Goal: Task Accomplishment & Management: Manage account settings

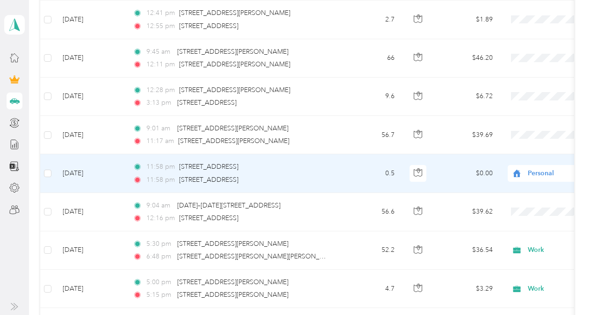
scroll to position [374, 0]
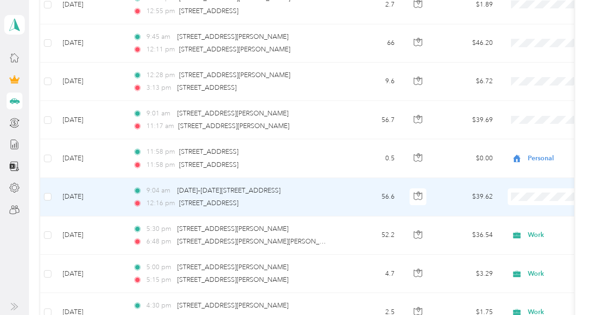
click at [337, 191] on td "9:04 am [DATE]–[DATE][STREET_ADDRESS] 12:16 pm [STREET_ADDRESS]" at bounding box center [232, 197] width 215 height 38
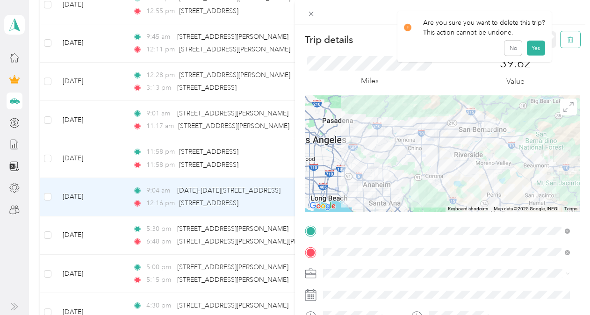
click at [567, 36] on icon "button" at bounding box center [570, 39] width 7 height 7
click at [530, 49] on button "Yes" at bounding box center [536, 51] width 18 height 15
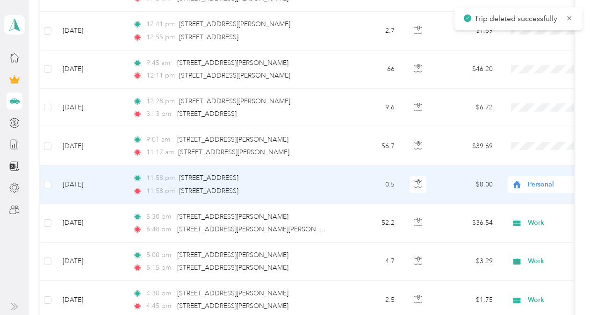
scroll to position [327, 0]
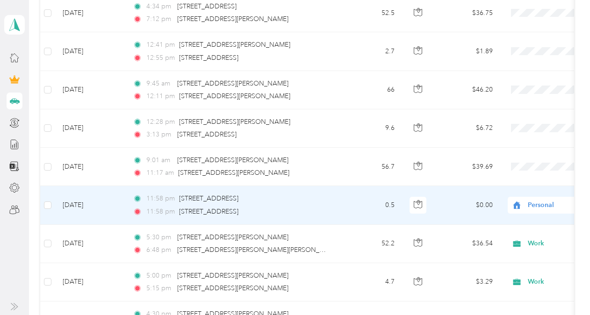
click at [327, 207] on div "11:58 pm [STREET_ADDRESS]" at bounding box center [231, 212] width 196 height 10
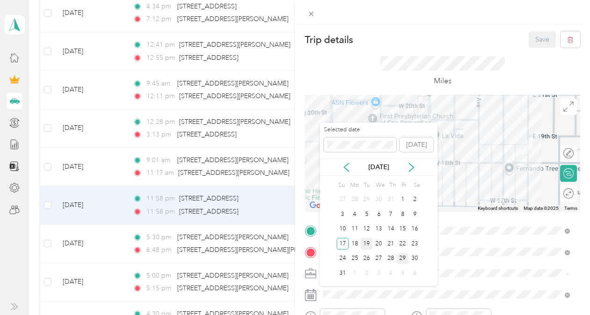
click at [369, 243] on div "19" at bounding box center [367, 244] width 12 height 12
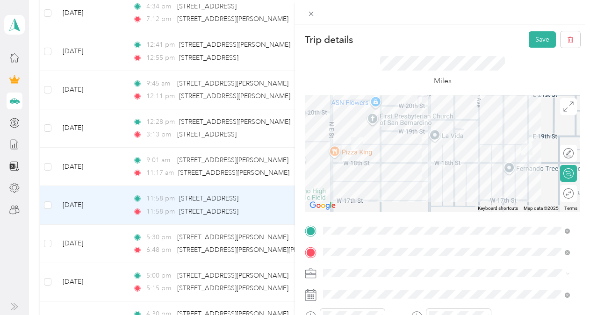
click at [350, 138] on div "Work" at bounding box center [446, 140] width 240 height 10
click at [530, 38] on button "Save" at bounding box center [542, 39] width 27 height 16
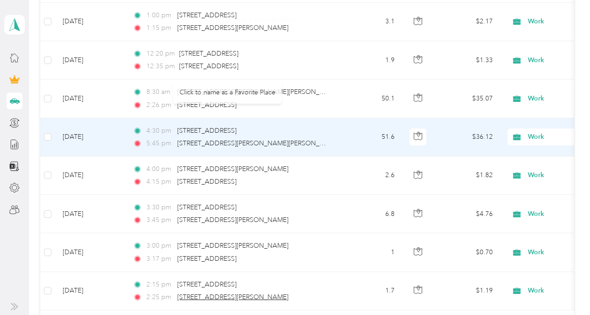
scroll to position [1056, 0]
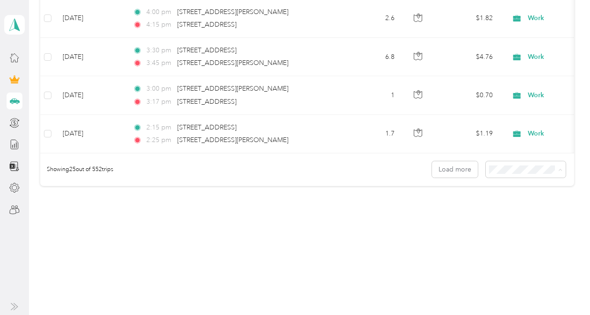
click at [509, 203] on li "50 per load" at bounding box center [524, 203] width 80 height 16
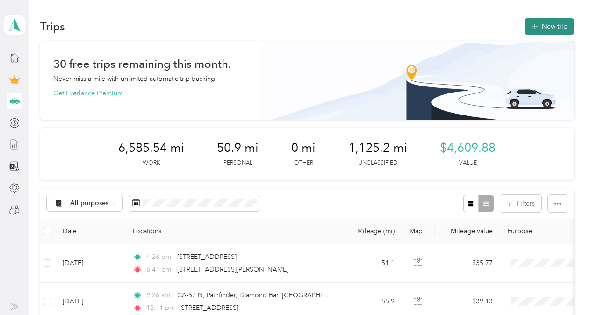
click at [544, 21] on button "New trip" at bounding box center [550, 26] width 50 height 16
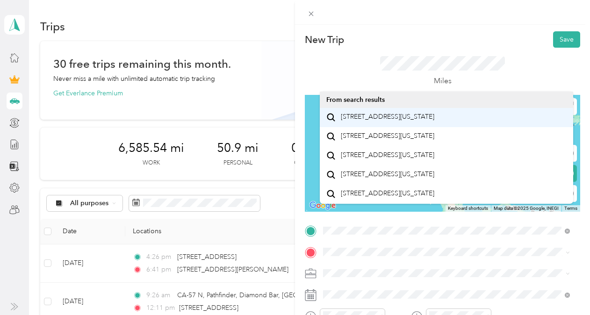
click at [381, 121] on span "[STREET_ADDRESS][US_STATE]" at bounding box center [388, 117] width 94 height 8
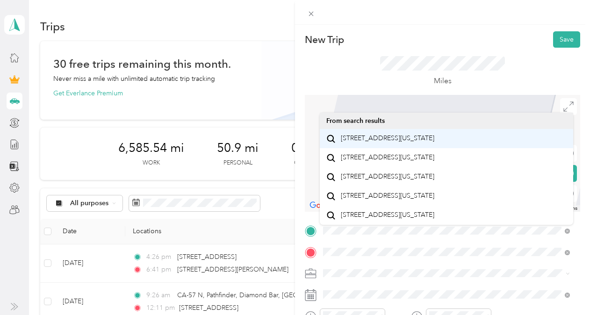
click at [411, 143] on span "[STREET_ADDRESS][US_STATE]" at bounding box center [388, 138] width 94 height 8
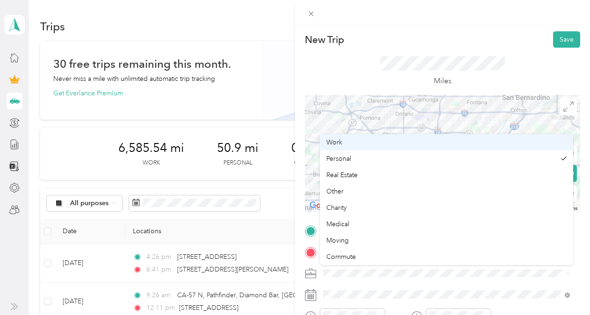
click at [339, 143] on span "Work" at bounding box center [334, 142] width 16 height 8
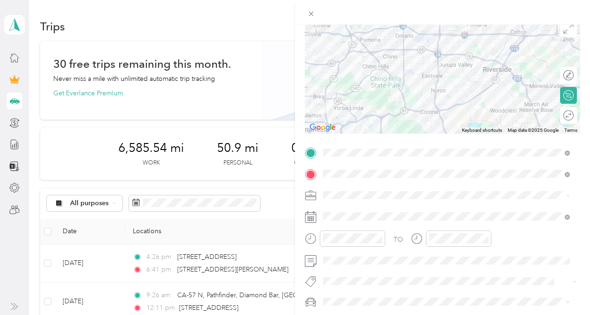
scroll to position [79, 0]
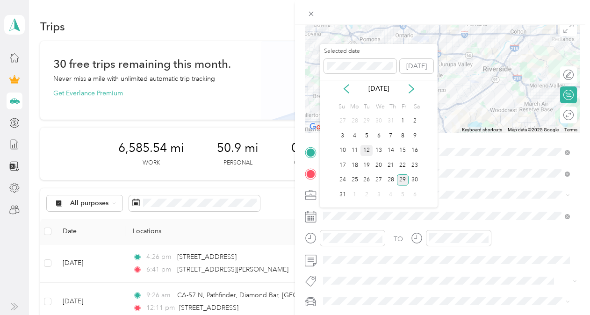
click at [370, 148] on div "12" at bounding box center [367, 151] width 12 height 12
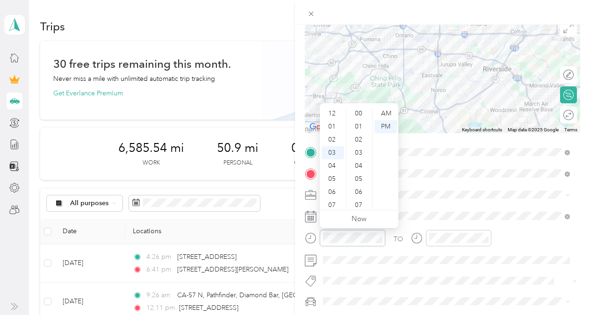
scroll to position [668, 0]
click at [335, 180] on div "08" at bounding box center [333, 179] width 22 height 13
click at [359, 138] on div "53" at bounding box center [359, 139] width 22 height 13
click at [363, 119] on div "30" at bounding box center [359, 117] width 22 height 13
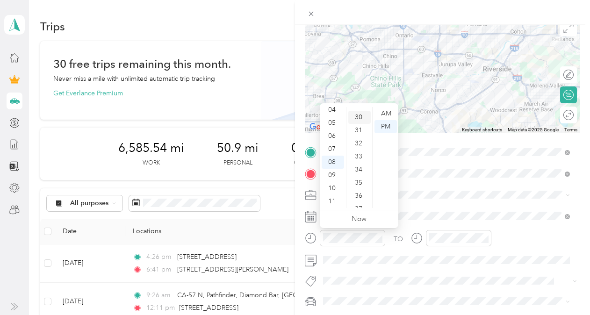
scroll to position [393, 0]
click at [386, 112] on div "AM" at bounding box center [386, 113] width 22 height 13
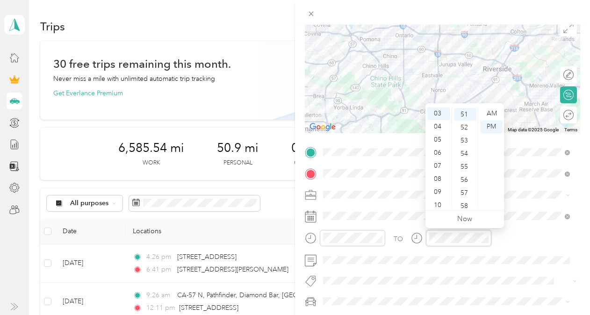
scroll to position [668, 0]
click at [441, 190] on div "09" at bounding box center [439, 192] width 22 height 13
click at [467, 140] on div "53" at bounding box center [465, 139] width 22 height 13
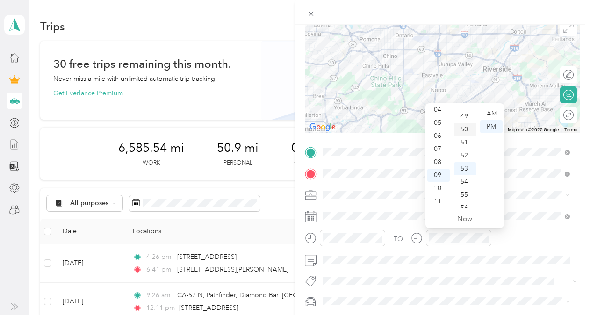
click at [466, 131] on div "50" at bounding box center [465, 129] width 22 height 13
click at [490, 113] on div "AM" at bounding box center [491, 113] width 22 height 13
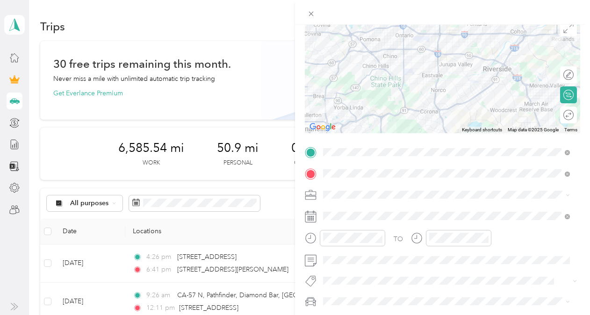
click at [436, 294] on span at bounding box center [450, 301] width 261 height 15
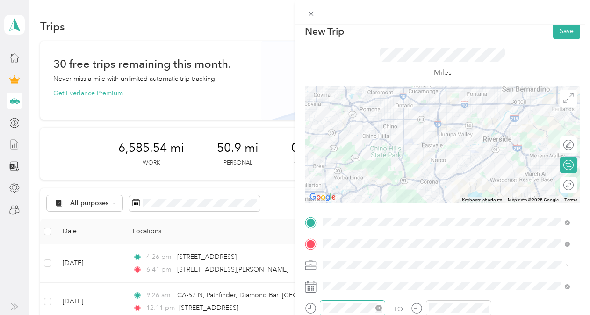
scroll to position [0, 0]
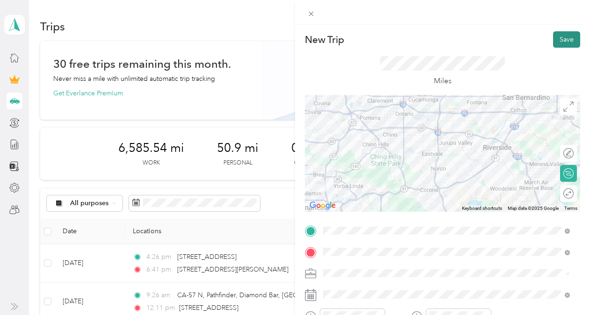
click at [563, 38] on button "Save" at bounding box center [566, 39] width 27 height 16
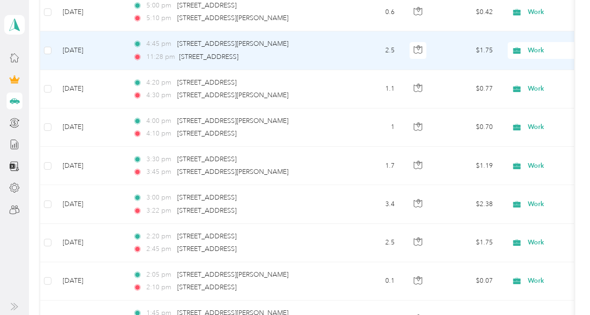
scroll to position [1610, 0]
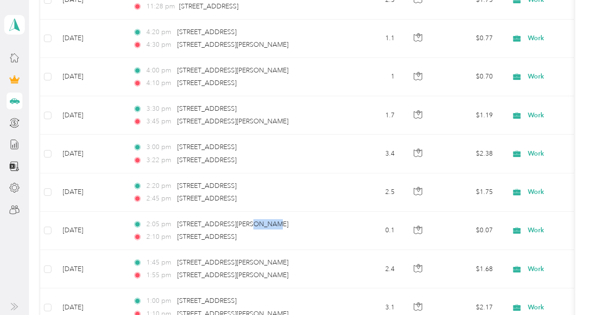
click at [347, 63] on td "1" at bounding box center [372, 77] width 62 height 38
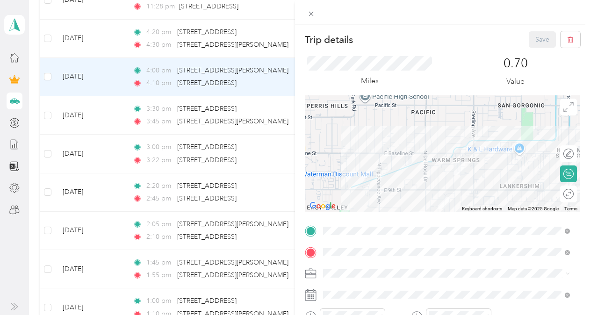
click at [280, 13] on div "Trip details Save This trip cannot be edited because it is either under review,…" at bounding box center [295, 157] width 590 height 315
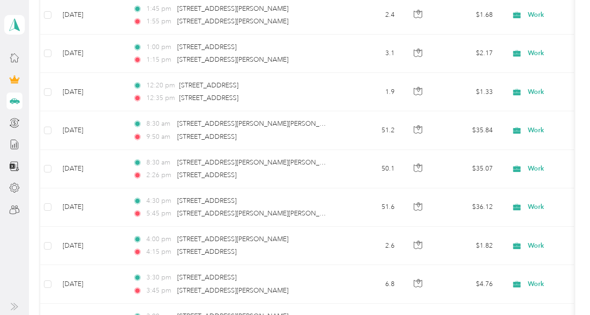
scroll to position [851, 0]
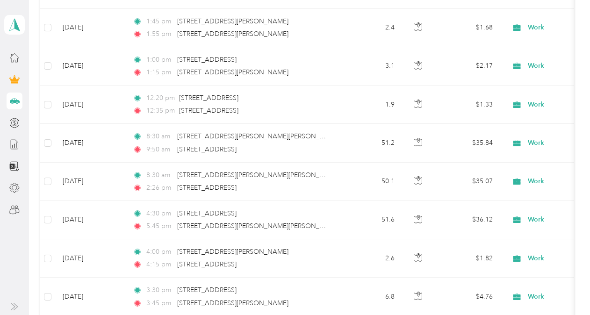
click at [337, 181] on td "8:30 am [STREET_ADDRESS] 2:26 pm [STREET_ADDRESS]" at bounding box center [232, 182] width 215 height 38
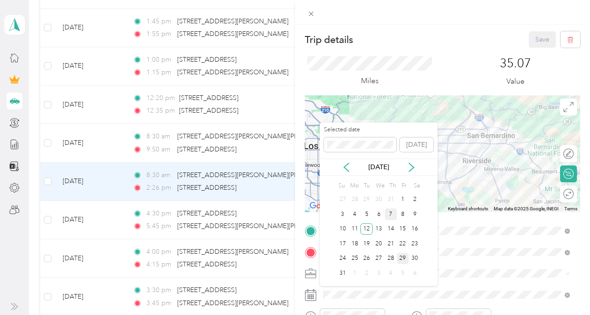
click at [391, 215] on div "7" at bounding box center [391, 215] width 12 height 12
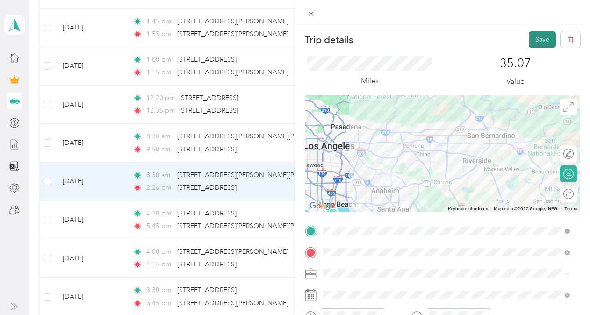
click at [530, 43] on button "Save" at bounding box center [542, 39] width 27 height 16
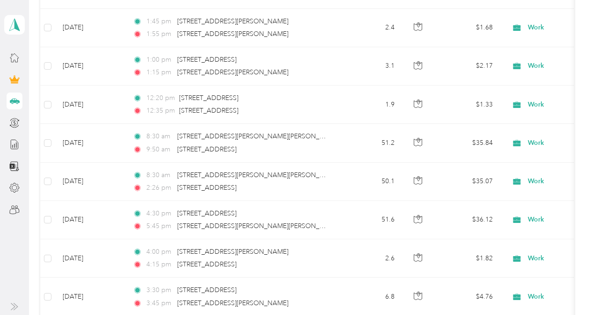
click at [343, 141] on td "51.2" at bounding box center [372, 143] width 62 height 38
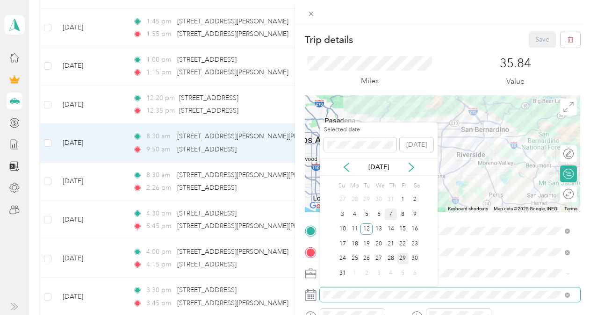
click at [391, 218] on div "7" at bounding box center [391, 215] width 12 height 12
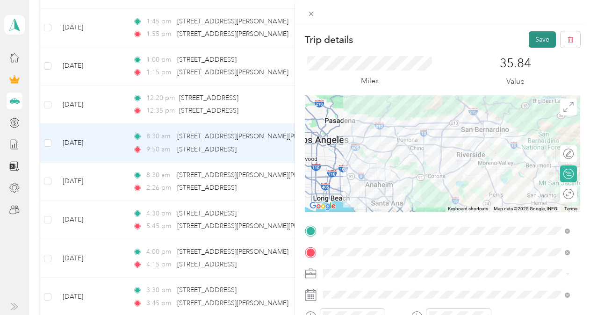
click at [541, 36] on button "Save" at bounding box center [542, 39] width 27 height 16
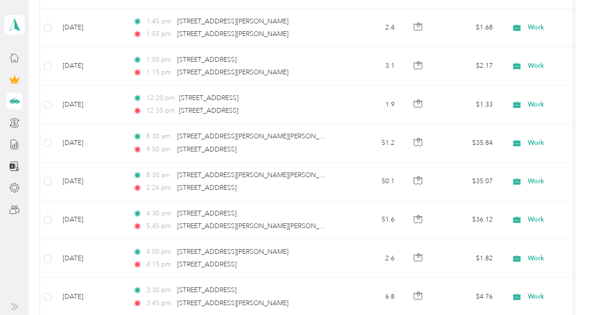
click at [325, 98] on div "12:20 pm [STREET_ADDRESS]" at bounding box center [231, 98] width 196 height 10
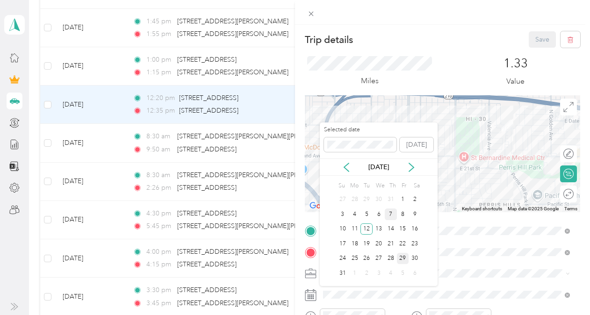
click at [391, 215] on div "7" at bounding box center [391, 215] width 12 height 12
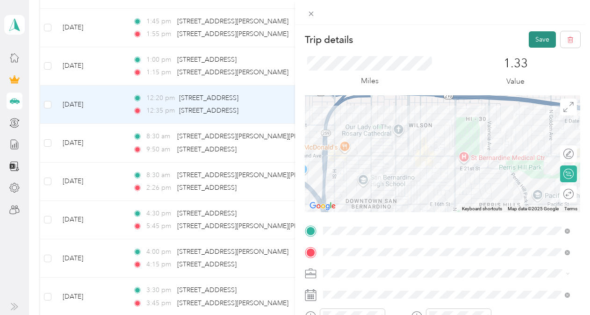
click at [539, 34] on button "Save" at bounding box center [542, 39] width 27 height 16
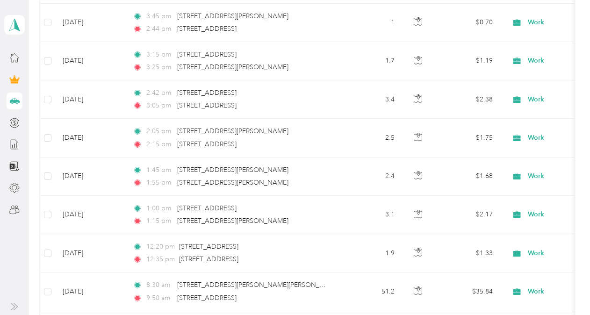
scroll to position [699, 0]
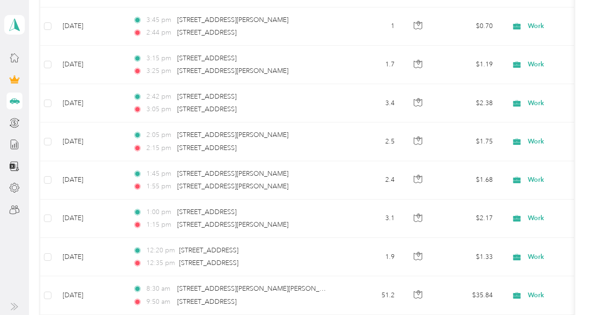
click at [338, 221] on td "1:00 pm [STREET_ADDRESS] 1:15 pm [STREET_ADDRESS][PERSON_NAME]" at bounding box center [232, 219] width 215 height 38
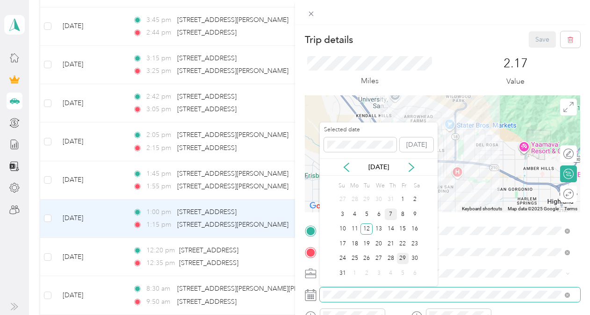
click at [391, 214] on div "7" at bounding box center [391, 215] width 12 height 12
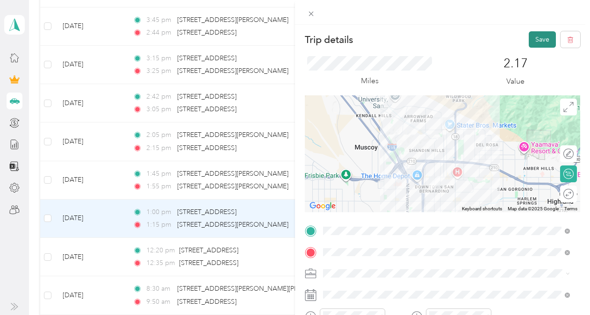
click at [540, 40] on button "Save" at bounding box center [542, 39] width 27 height 16
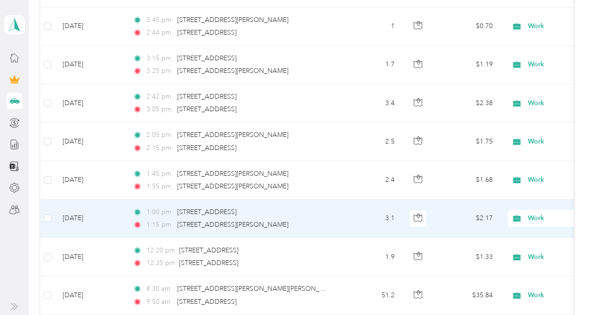
click at [349, 186] on td "2.4" at bounding box center [372, 180] width 62 height 38
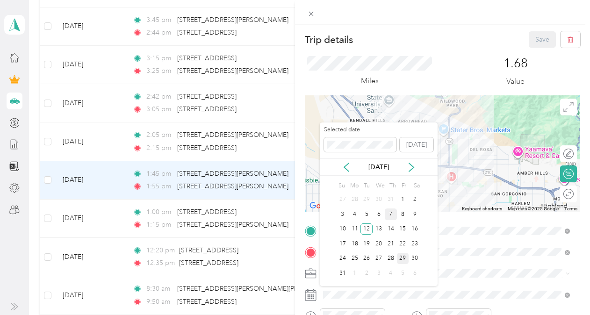
click at [392, 217] on div "7" at bounding box center [391, 215] width 12 height 12
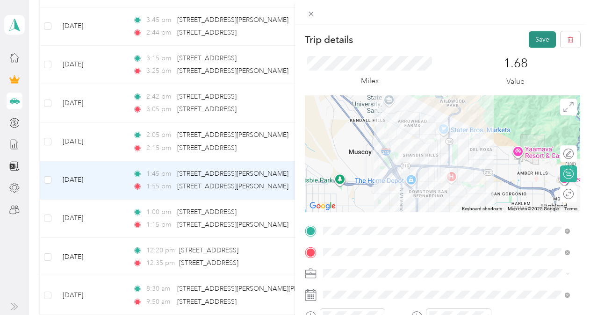
click at [539, 35] on button "Save" at bounding box center [542, 39] width 27 height 16
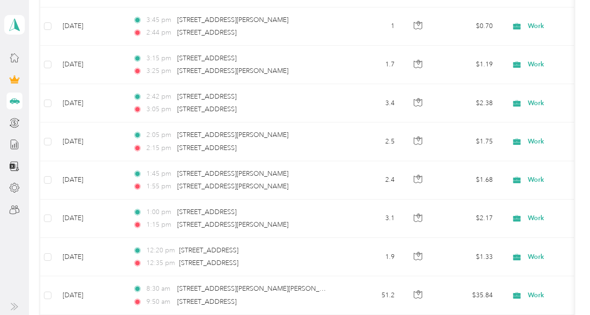
click at [343, 146] on td "2.5" at bounding box center [372, 142] width 62 height 38
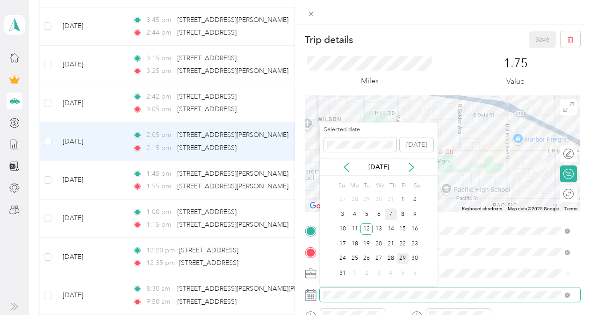
click at [391, 211] on div "7" at bounding box center [391, 215] width 12 height 12
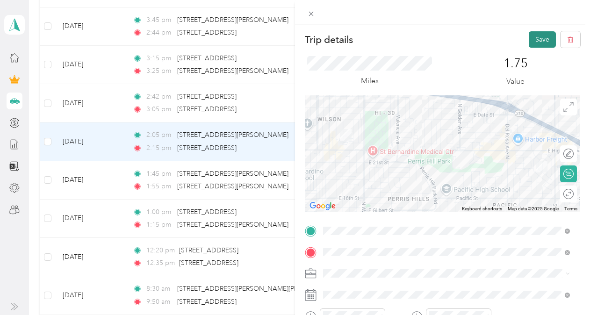
click at [534, 38] on button "Save" at bounding box center [542, 39] width 27 height 16
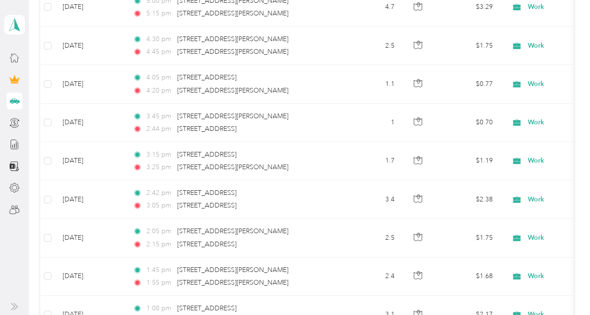
scroll to position [602, 0]
click at [327, 201] on div "3:05 pm [STREET_ADDRESS]" at bounding box center [231, 206] width 196 height 10
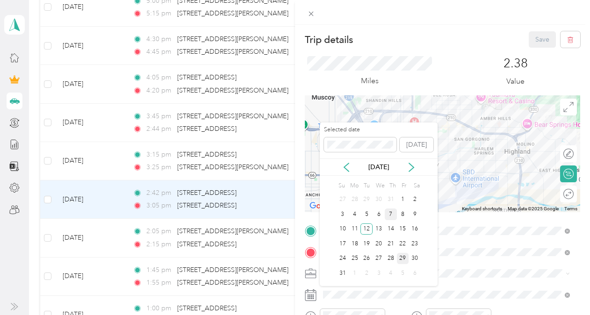
click at [391, 214] on div "7" at bounding box center [391, 215] width 12 height 12
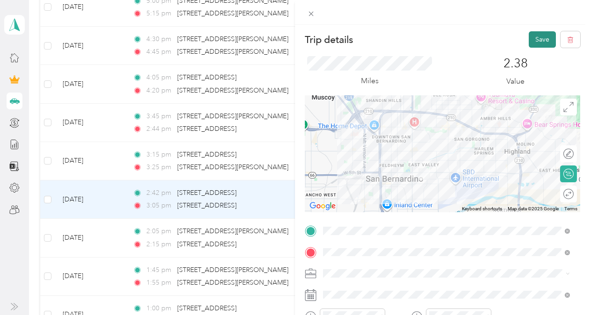
click at [535, 38] on button "Save" at bounding box center [542, 39] width 27 height 16
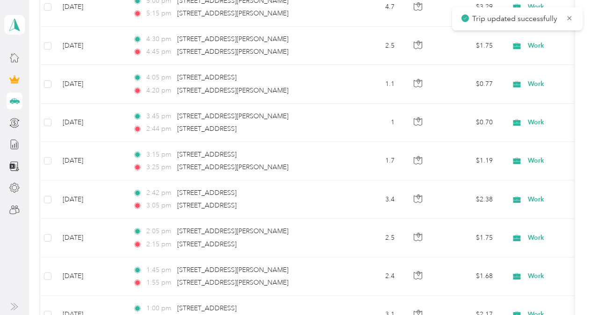
click at [328, 163] on div "3:25 pm [STREET_ADDRESS][PERSON_NAME]" at bounding box center [231, 167] width 196 height 10
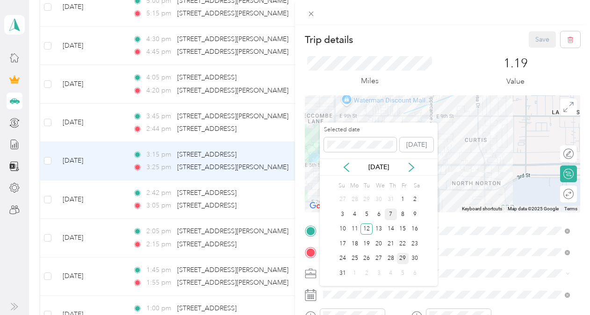
click at [393, 217] on div "7" at bounding box center [391, 215] width 12 height 12
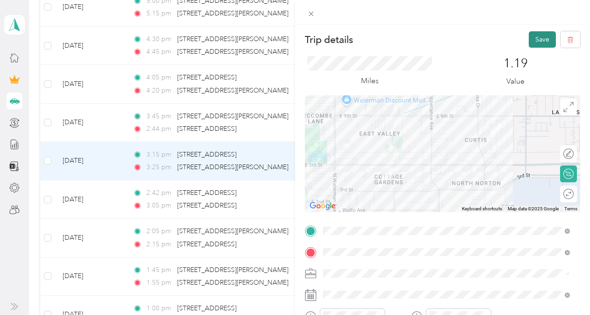
click at [539, 41] on button "Save" at bounding box center [542, 39] width 27 height 16
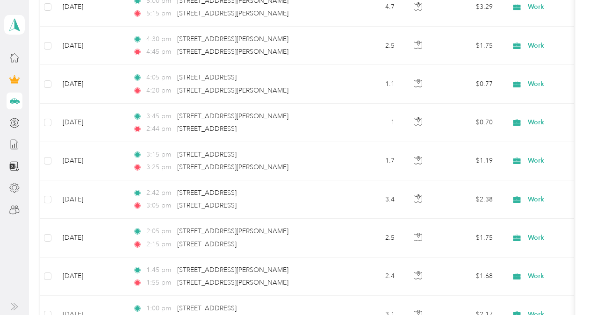
click at [313, 128] on div "2:44 pm [STREET_ADDRESS]" at bounding box center [231, 129] width 196 height 10
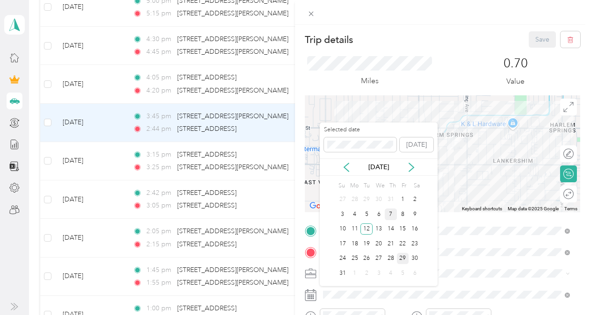
click at [391, 214] on div "7" at bounding box center [391, 215] width 12 height 12
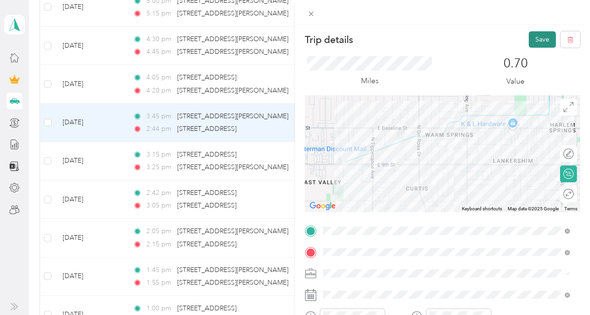
click at [534, 36] on button "Save" at bounding box center [542, 39] width 27 height 16
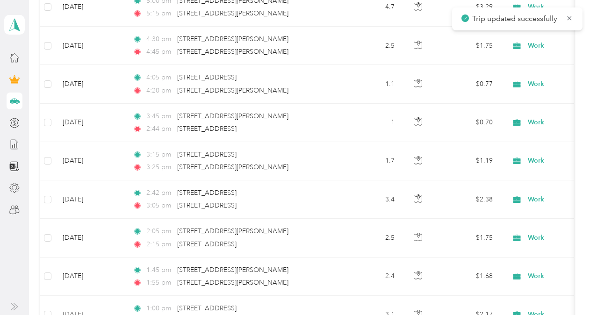
click at [315, 124] on div "2:44 pm [STREET_ADDRESS]" at bounding box center [231, 129] width 196 height 10
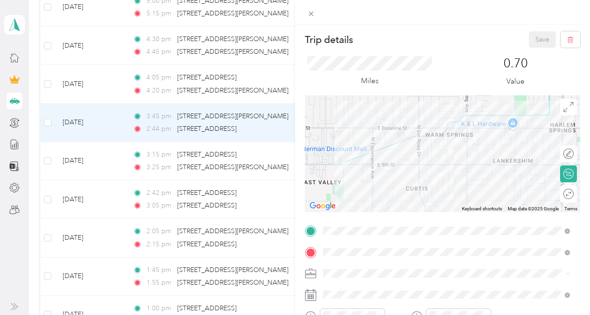
click at [279, 80] on div "Trip details Save This trip cannot be edited because it is either under review,…" at bounding box center [295, 157] width 590 height 315
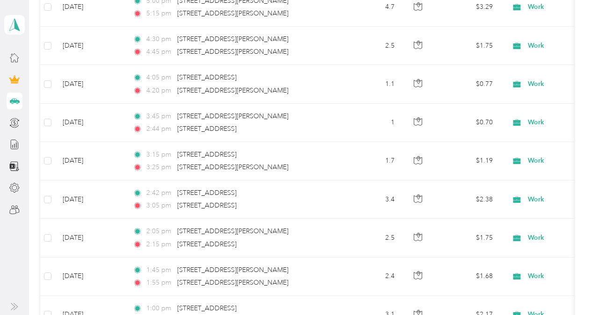
click at [353, 85] on td "1.1" at bounding box center [372, 84] width 62 height 38
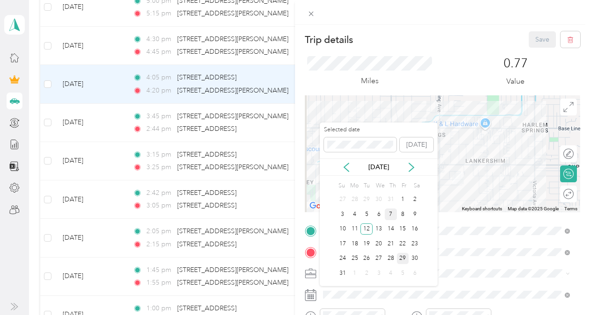
click at [390, 219] on div "7" at bounding box center [391, 215] width 12 height 12
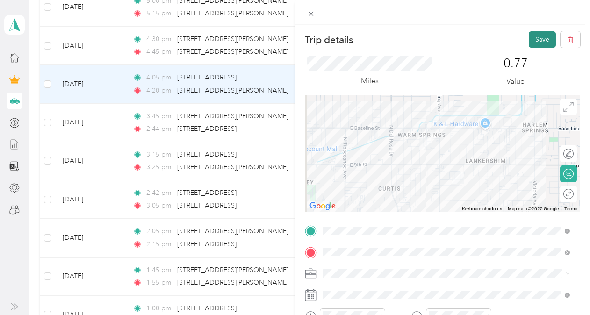
click at [534, 39] on button "Save" at bounding box center [542, 39] width 27 height 16
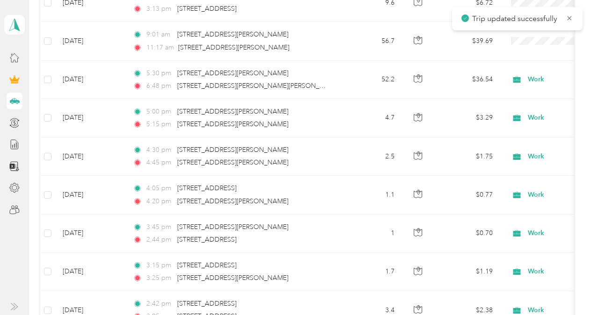
scroll to position [488, 0]
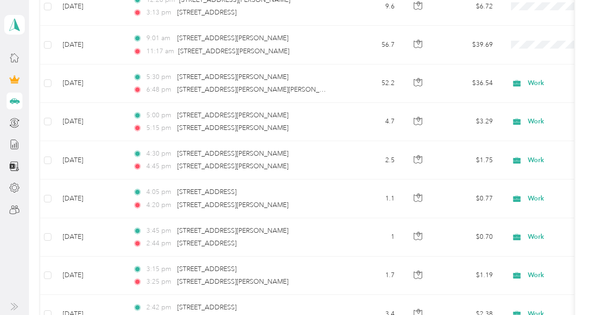
click at [324, 164] on div "4:45 pm [STREET_ADDRESS][PERSON_NAME]" at bounding box center [231, 166] width 196 height 10
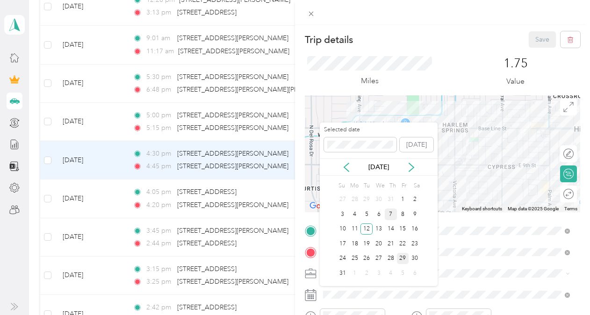
click at [392, 218] on div "7" at bounding box center [391, 215] width 12 height 12
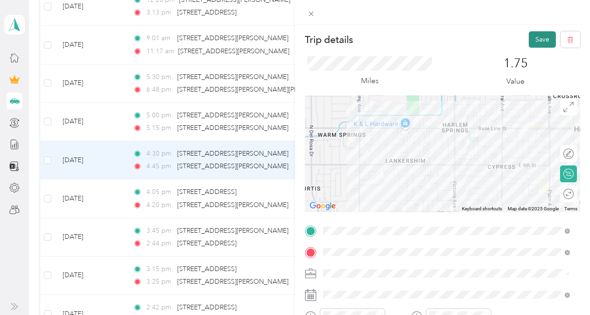
click at [529, 41] on button "Save" at bounding box center [542, 39] width 27 height 16
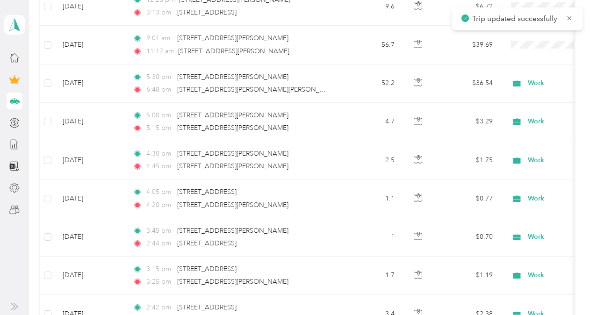
click at [311, 127] on div "5:15 pm [STREET_ADDRESS][PERSON_NAME]" at bounding box center [231, 128] width 196 height 10
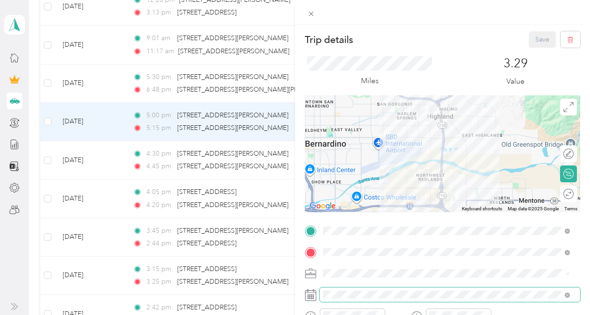
click at [353, 300] on span at bounding box center [450, 295] width 261 height 15
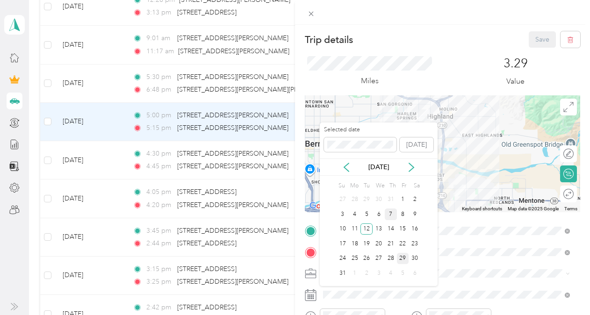
click at [395, 219] on div "7" at bounding box center [391, 215] width 12 height 12
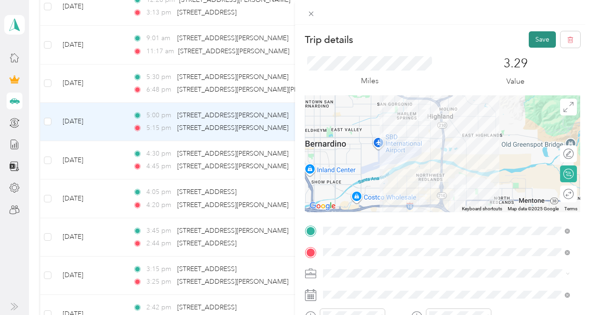
click at [542, 39] on button "Save" at bounding box center [542, 39] width 27 height 16
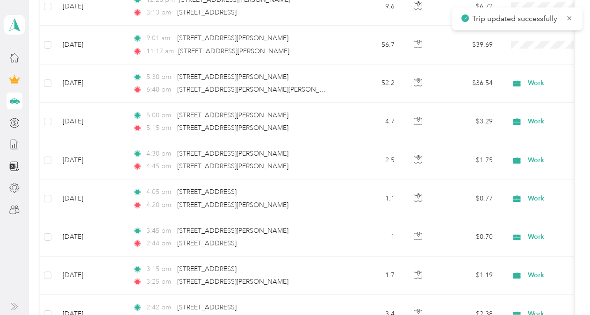
click at [329, 123] on div "5:15 pm [STREET_ADDRESS][PERSON_NAME]" at bounding box center [231, 128] width 196 height 10
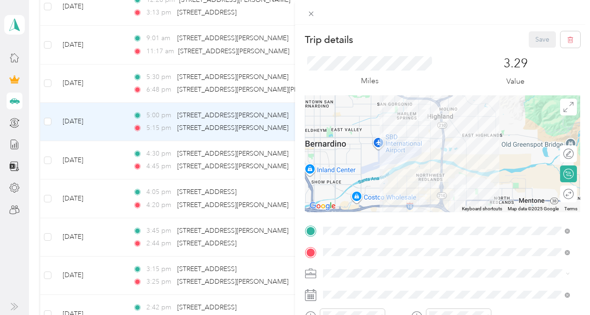
click at [283, 85] on div "Trip details Save This trip cannot be edited because it is either under review,…" at bounding box center [295, 157] width 590 height 315
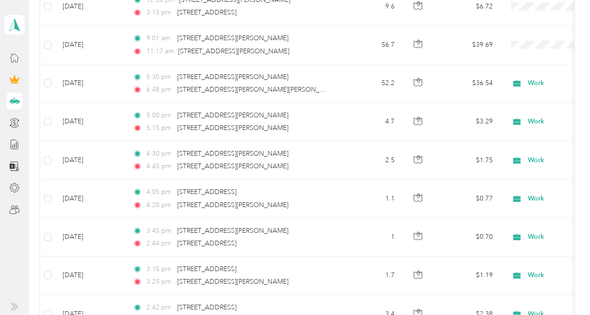
click at [336, 84] on td "5:30 pm [STREET_ADDRESS][PERSON_NAME] 6:48 pm [STREET_ADDRESS]" at bounding box center [232, 84] width 215 height 38
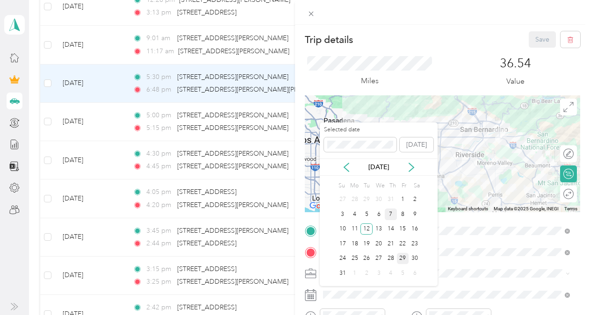
click at [393, 216] on div "7" at bounding box center [391, 215] width 12 height 12
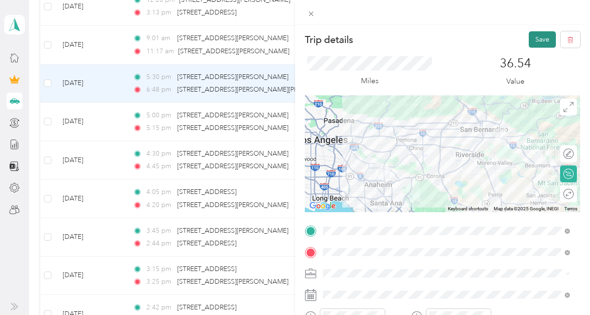
click at [530, 42] on button "Save" at bounding box center [542, 39] width 27 height 16
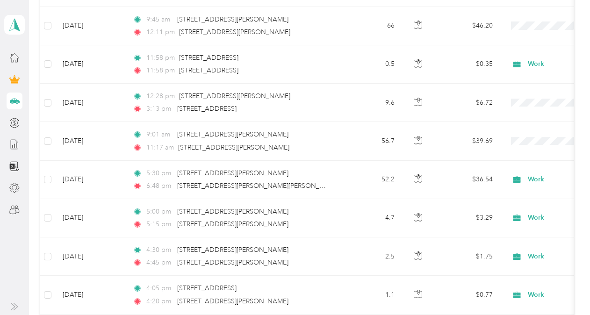
scroll to position [384, 0]
